Goal: Task Accomplishment & Management: Complete application form

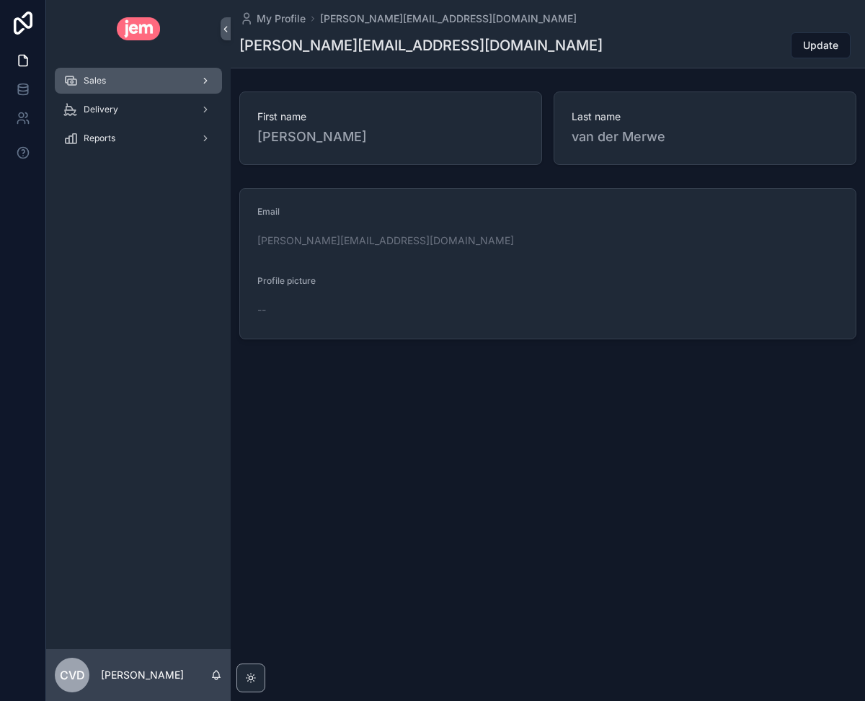
click at [132, 85] on div "Sales" at bounding box center [138, 80] width 150 height 23
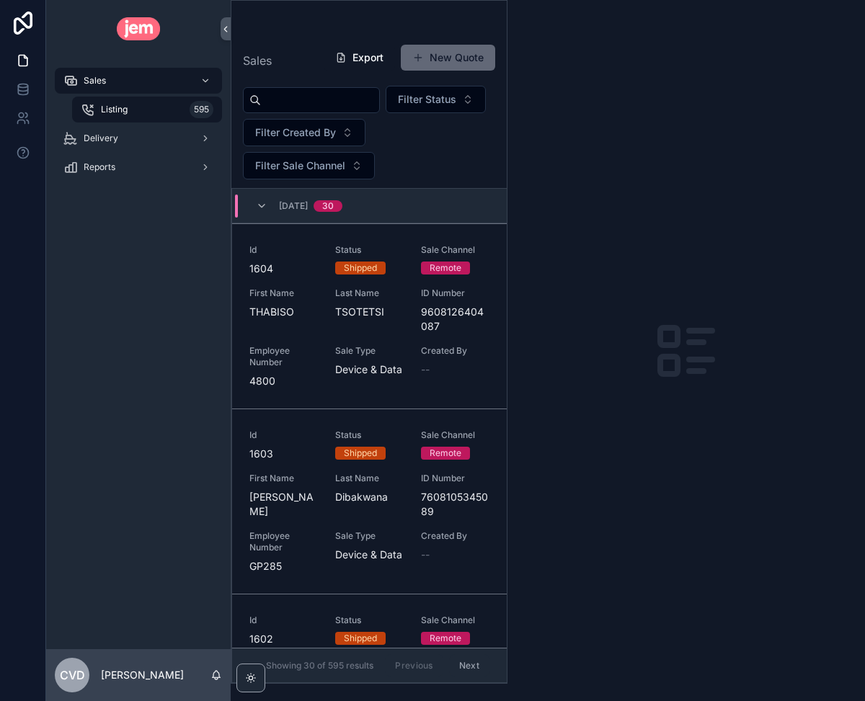
click at [450, 65] on button "New Quote" at bounding box center [448, 58] width 94 height 26
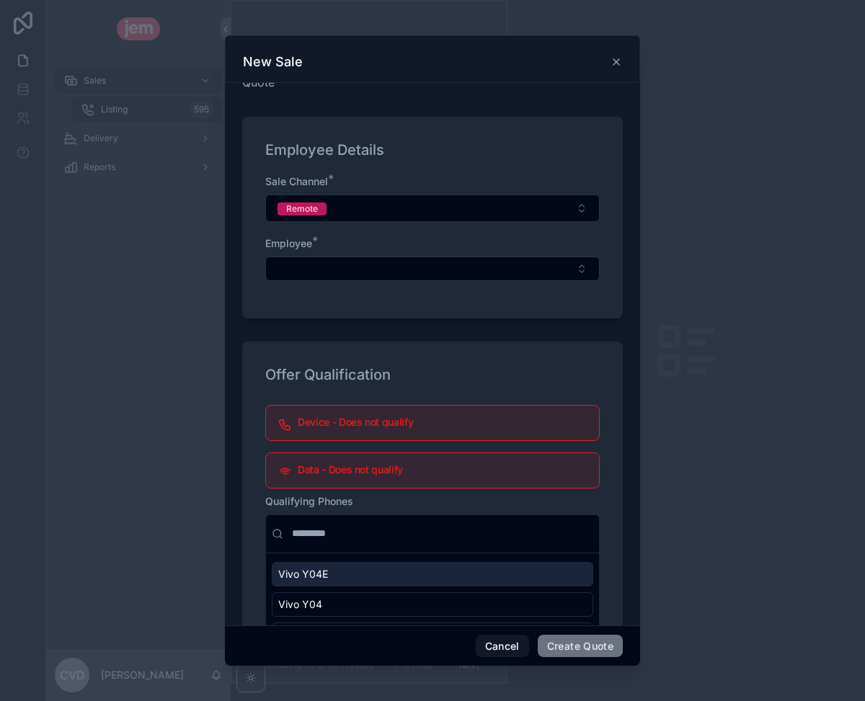
scroll to position [24, 0]
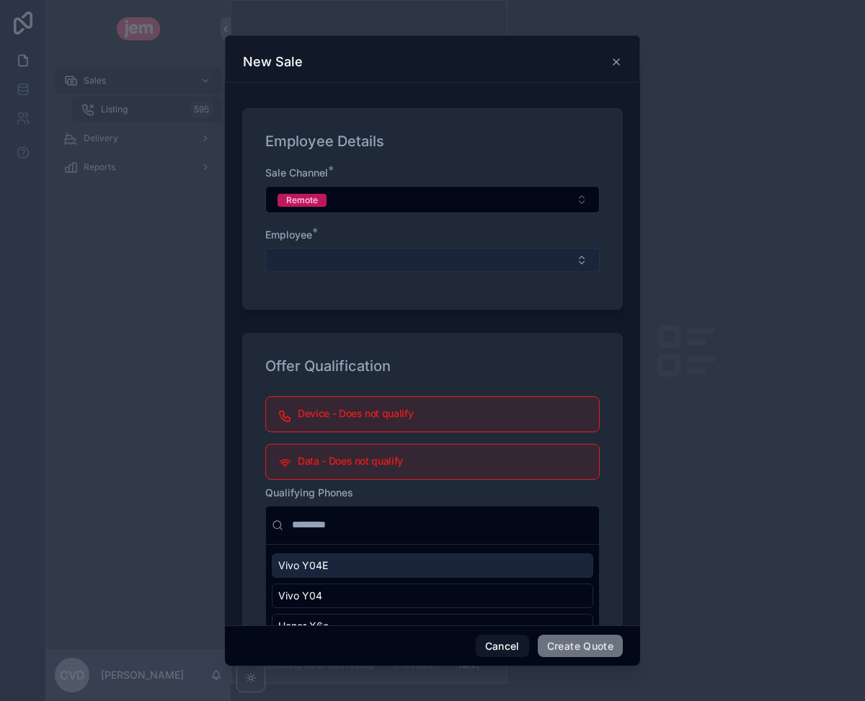
click at [403, 254] on button "Select Button" at bounding box center [432, 260] width 334 height 24
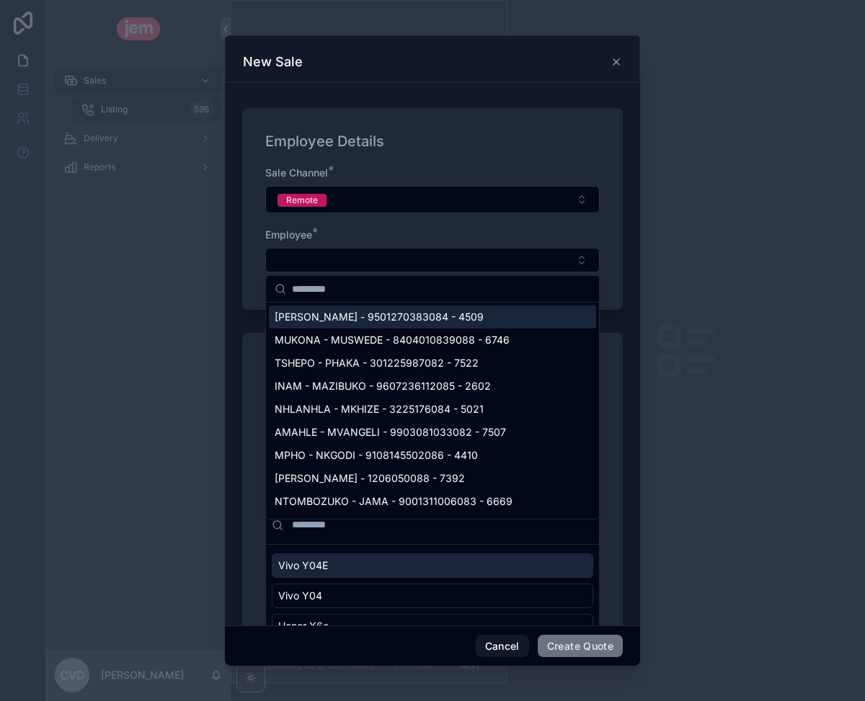
click at [611, 66] on icon "scrollable content" at bounding box center [616, 62] width 12 height 12
